Goal: Information Seeking & Learning: Find specific fact

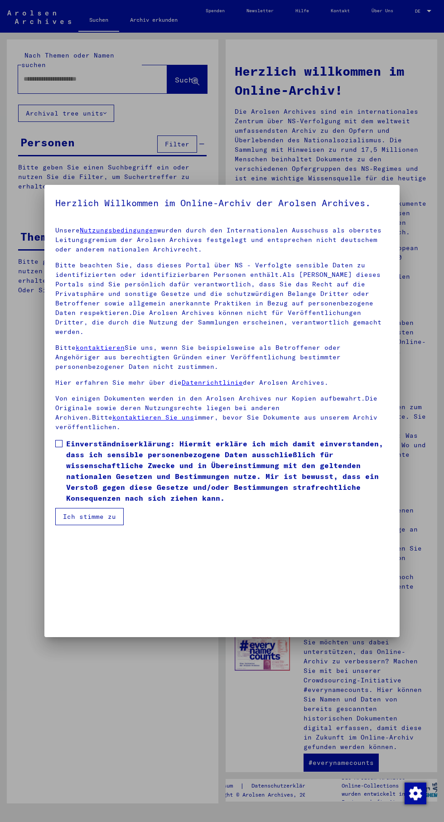
scroll to position [194, 0]
click at [53, 525] on mat-dialog-content "Unsere Nutzungsbedingungen wurden durch den Internationalen Ausschuss als obers…" at bounding box center [221, 372] width 355 height 306
click at [48, 525] on mat-dialog-content "Unsere Nutzungsbedingungen wurden durch den Internationalen Ausschuss als obers…" at bounding box center [221, 372] width 355 height 306
click at [49, 525] on mat-dialog-content "Unsere Nutzungsbedingungen wurden durch den Internationalen Ausschuss als obers…" at bounding box center [221, 372] width 355 height 306
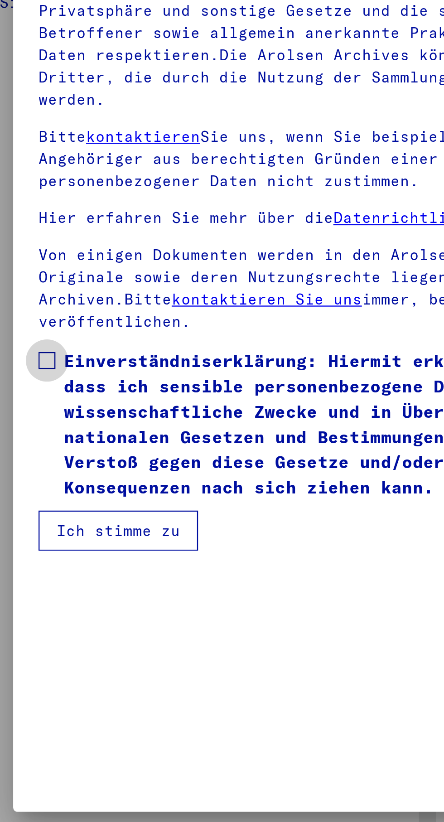
click at [57, 447] on span at bounding box center [58, 443] width 7 height 7
click at [78, 525] on button "Ich stimme zu" at bounding box center [89, 516] width 68 height 17
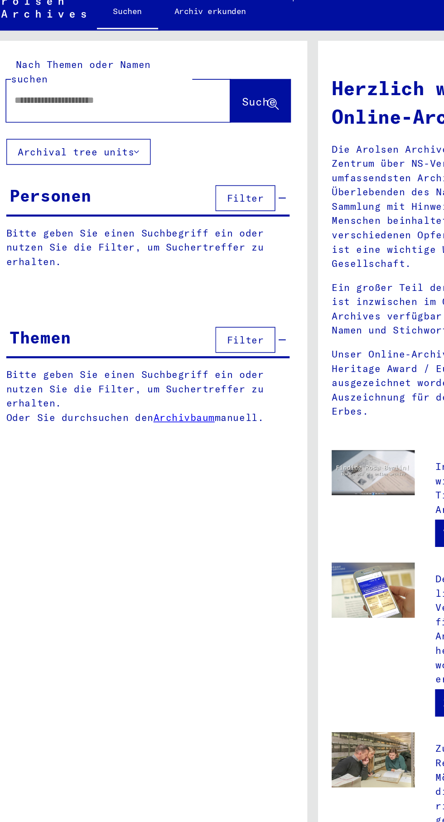
scroll to position [0, 0]
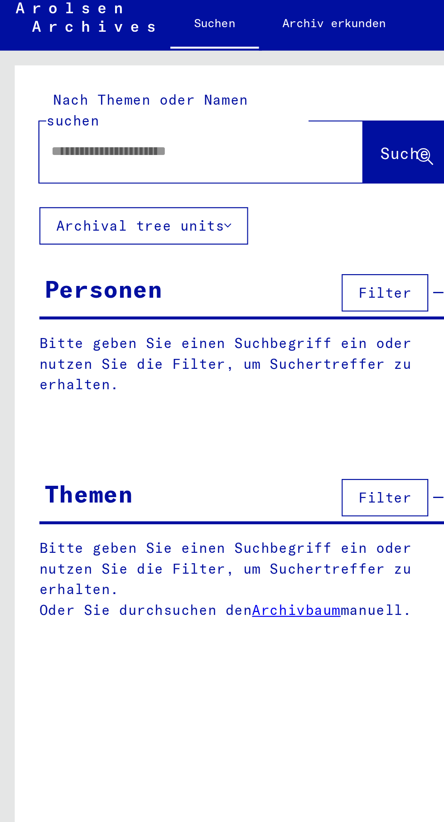
click at [129, 74] on input "text" at bounding box center [82, 79] width 116 height 10
type input "**********"
click at [188, 75] on span "Suche" at bounding box center [186, 79] width 23 height 9
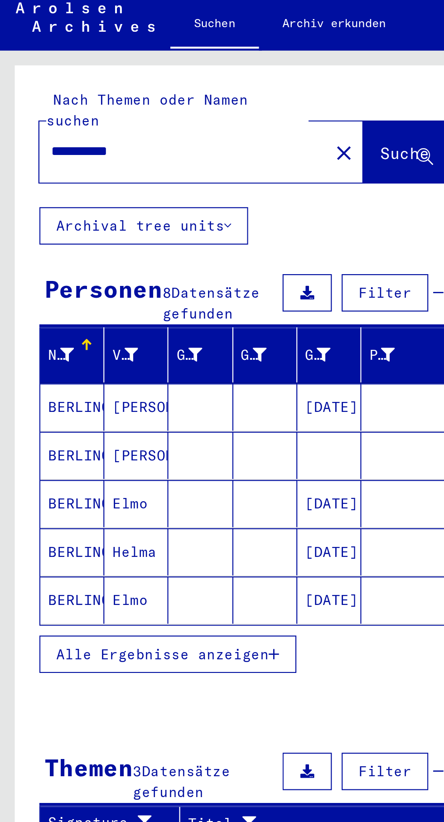
scroll to position [48, 1]
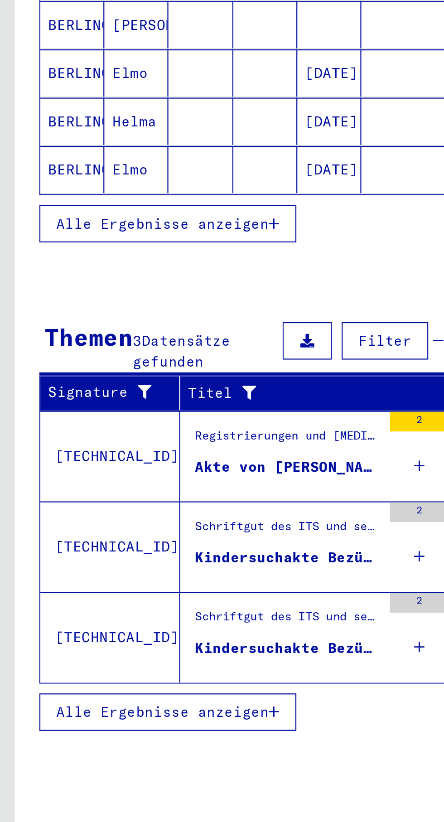
click at [144, 418] on div "Akte von [PERSON_NAME], geboren am [DEMOGRAPHIC_DATA], geboren in [GEOGRAPHIC_D…" at bounding box center [132, 423] width 85 height 10
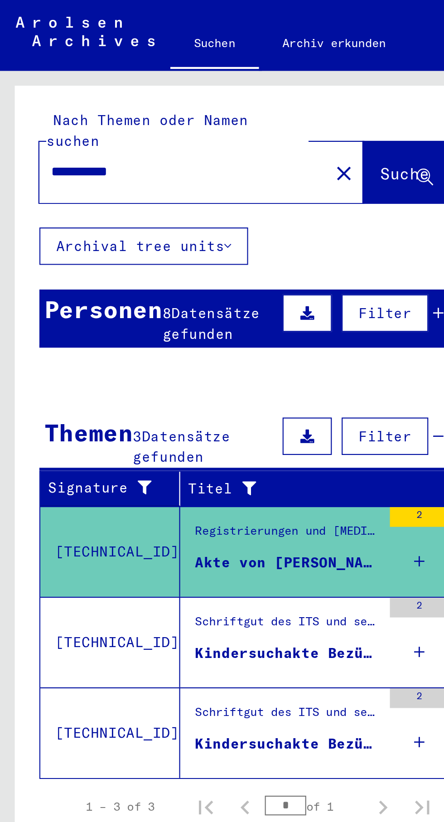
scroll to position [0, 1]
click at [99, 296] on div "Kindersuchakte Bezüglich [PERSON_NAME] [DATE]" at bounding box center [132, 301] width 85 height 10
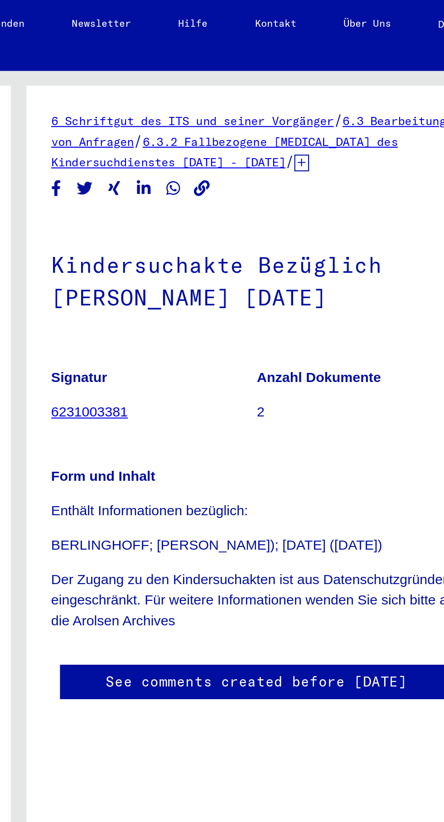
scroll to position [48, 0]
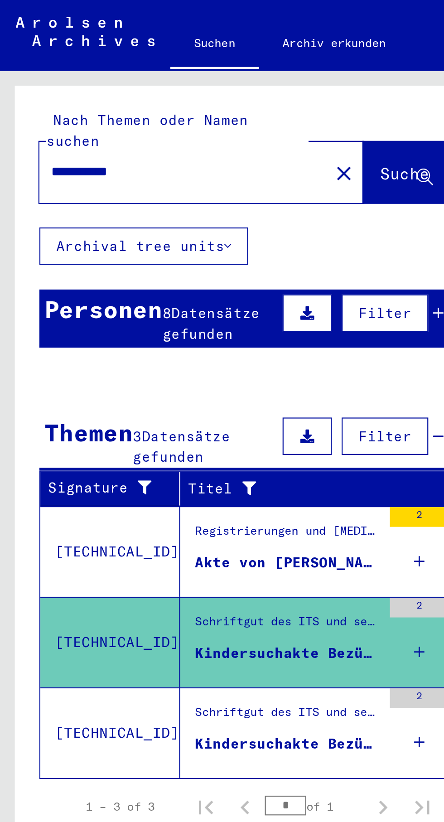
click at [36, 231] on mat-cell "BERLINGHOF" at bounding box center [33, 242] width 29 height 22
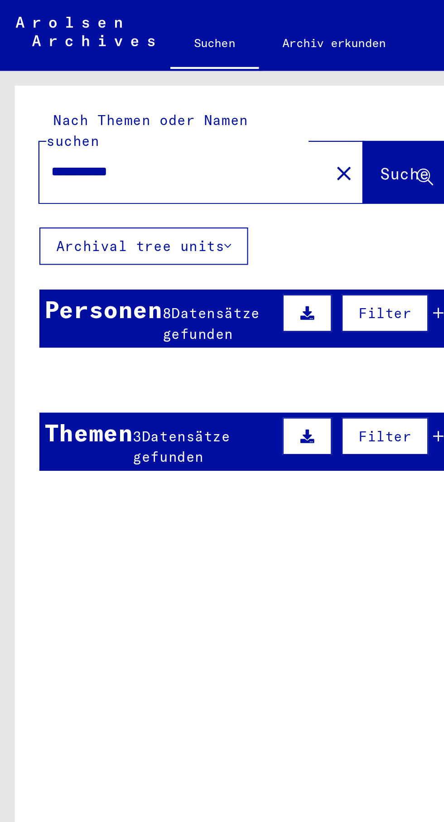
scroll to position [48, 1]
click at [46, 208] on mat-cell "BERLINGHOF" at bounding box center [33, 219] width 29 height 22
click at [193, 65] on button "Suche" at bounding box center [187, 79] width 40 height 28
click at [109, 74] on input "**********" at bounding box center [82, 79] width 116 height 10
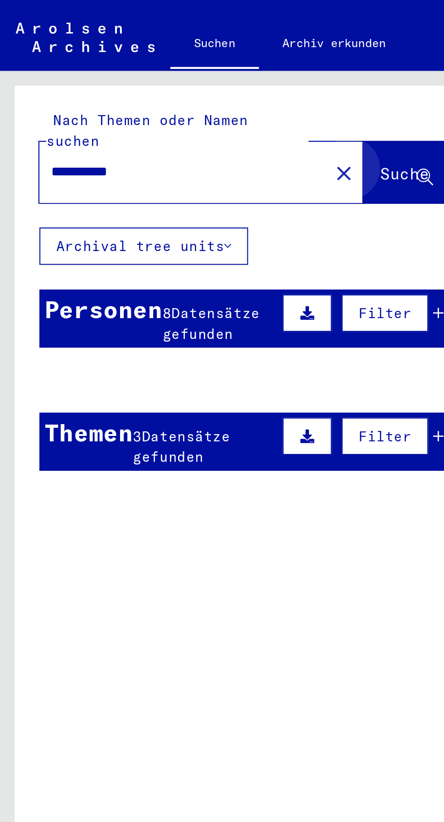
click at [193, 79] on button "Suche" at bounding box center [187, 79] width 40 height 28
click at [188, 75] on span "Suche" at bounding box center [186, 79] width 23 height 9
click at [47, 145] on div "Personen 8 Datensätze gefunden Filter" at bounding box center [112, 146] width 188 height 27
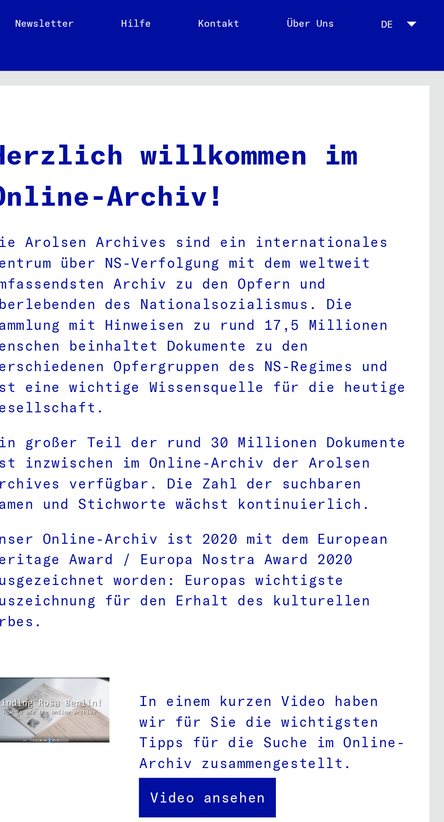
scroll to position [48, 0]
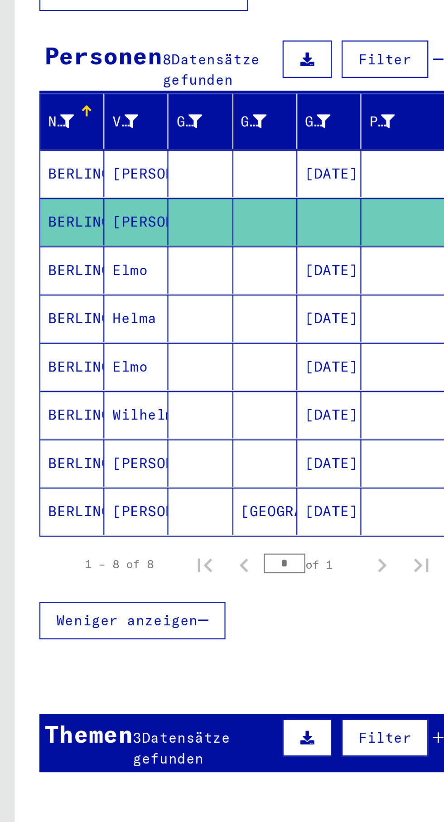
click at [52, 446] on div "Themen" at bounding box center [40, 454] width 41 height 16
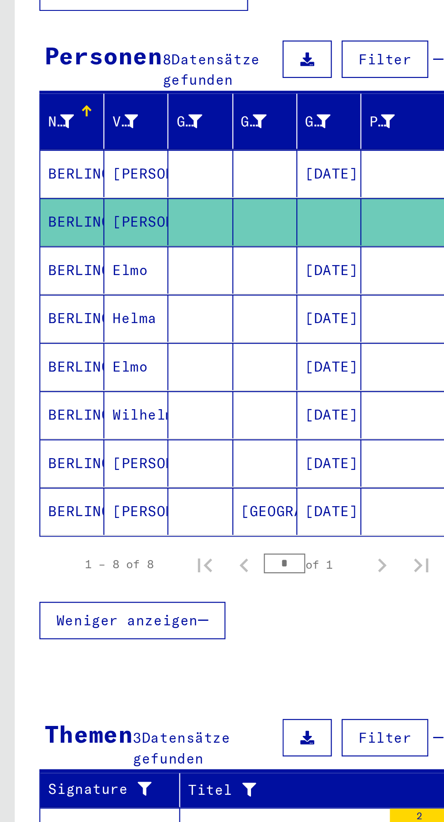
scroll to position [48, 1]
click at [90, 496] on div "Registrierungen und [MEDICAL_DATA] von Displaced Persons, Kindern und Vermisste…" at bounding box center [132, 502] width 85 height 13
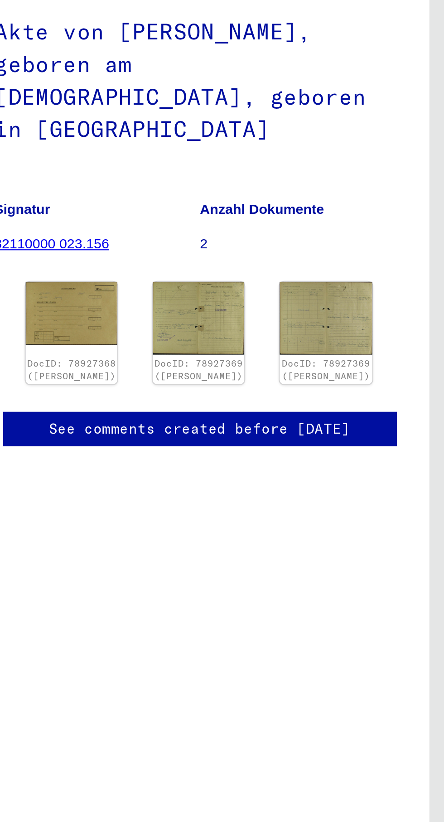
click at [369, 281] on link "DocID: 78927369 ([PERSON_NAME])" at bounding box center [389, 286] width 41 height 11
